Goal: Find contact information: Find contact information

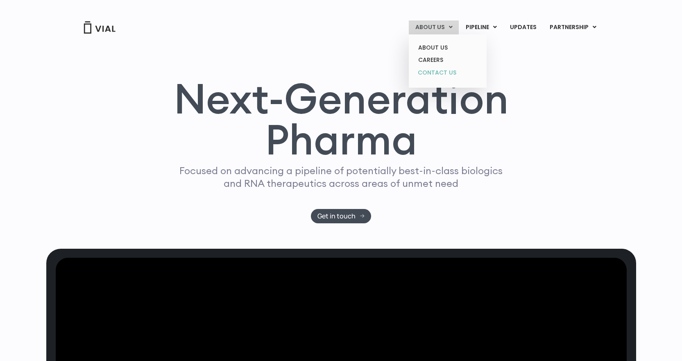
click at [440, 75] on link "CONTACT US" at bounding box center [448, 72] width 72 height 13
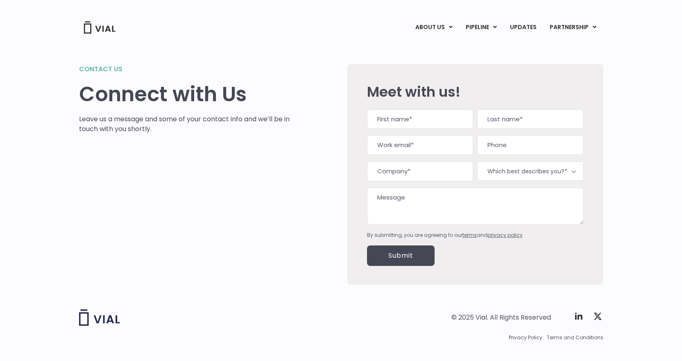
click at [106, 25] on img at bounding box center [99, 27] width 33 height 12
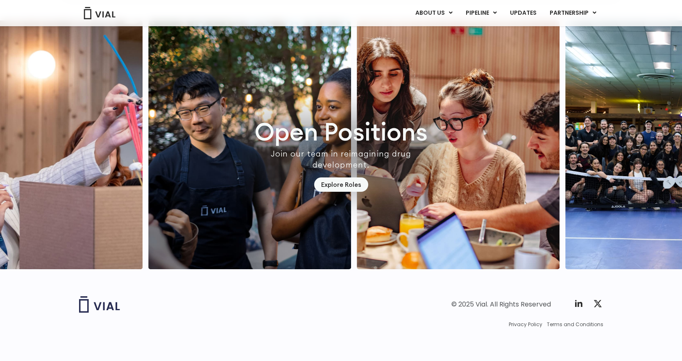
scroll to position [2284, 0]
click at [578, 305] on icon at bounding box center [578, 303] width 7 height 7
